Goal: Download file/media

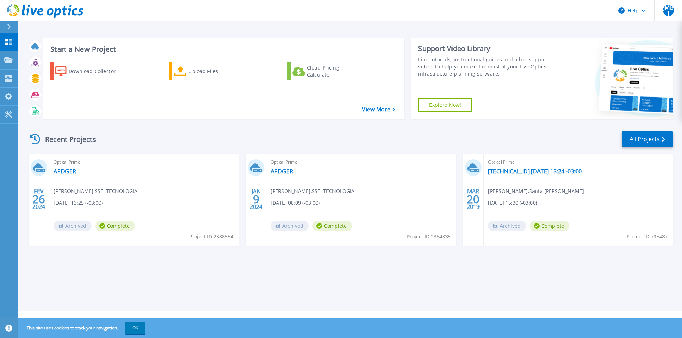
drag, startPoint x: 344, startPoint y: 104, endPoint x: 332, endPoint y: 112, distance: 13.9
click at [332, 112] on div "Download Collector Upload Files Cloud Pricing Calculator" at bounding box center [223, 86] width 356 height 59
click at [95, 70] on div "Download Collector" at bounding box center [97, 71] width 57 height 14
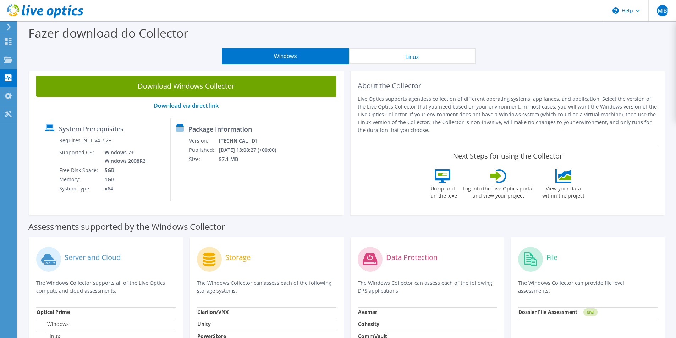
click at [97, 320] on div "JMBJ Usuário Final [PERSON_NAME] [PERSON_NAME] jr [PERSON_NAME][EMAIL_ADDRESS][…" at bounding box center [338, 276] width 676 height 552
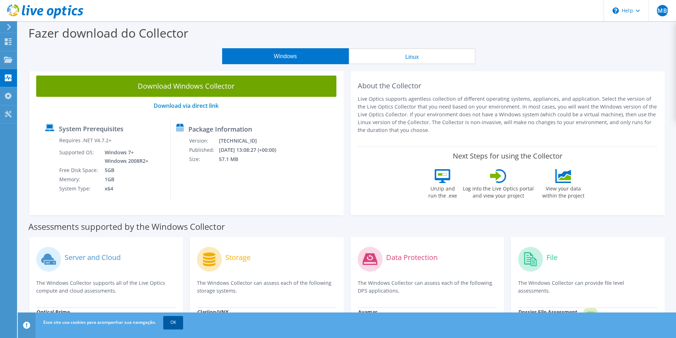
click at [173, 323] on link "OK" at bounding box center [173, 322] width 20 height 13
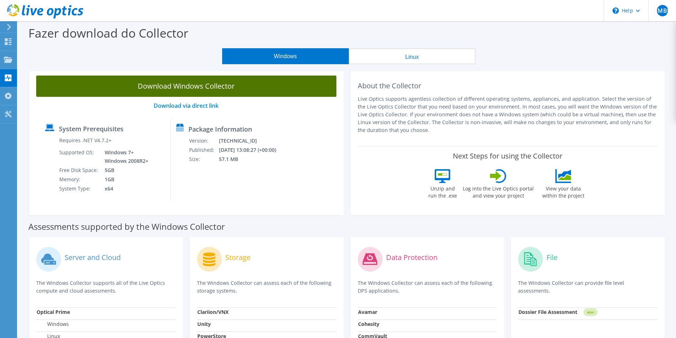
click at [186, 87] on link "Download Windows Collector" at bounding box center [186, 86] width 300 height 21
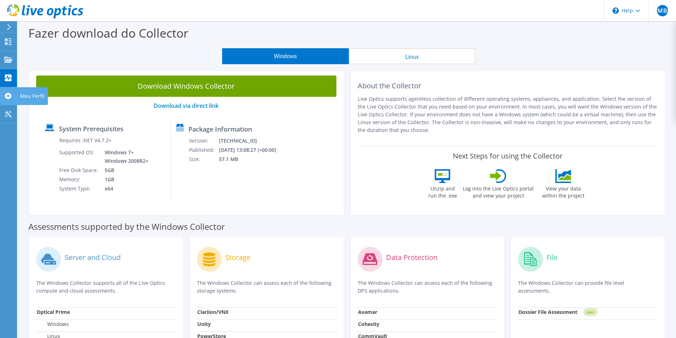
click at [5, 98] on icon at bounding box center [8, 96] width 9 height 7
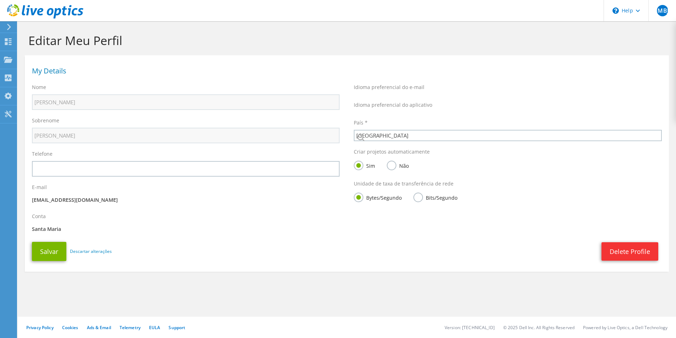
select select "30"
